Goal: Task Accomplishment & Management: Complete application form

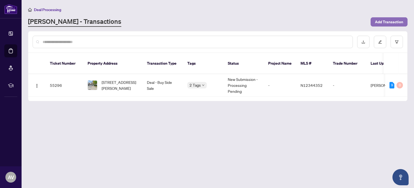
click at [385, 23] on span "Add Transaction" at bounding box center [389, 22] width 28 height 9
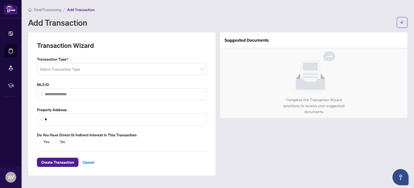
click at [201, 70] on span at bounding box center [122, 69] width 164 height 10
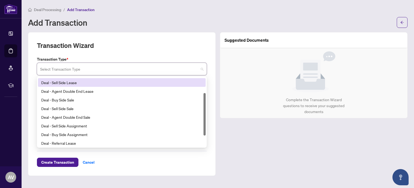
scroll to position [25, 0]
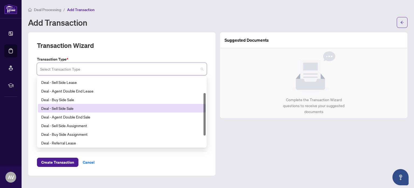
click at [72, 108] on div "Deal - Sell Side Sale" at bounding box center [121, 108] width 161 height 6
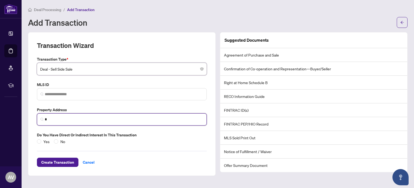
click at [56, 121] on input "*" at bounding box center [124, 119] width 159 height 6
